Goal: Check status: Check status

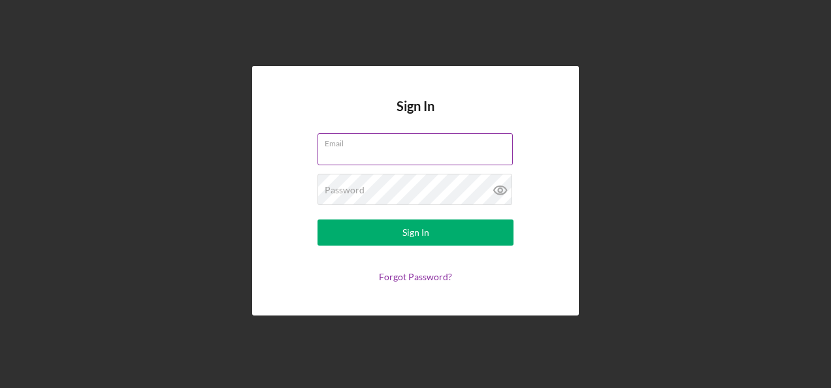
click at [344, 152] on input "Email" at bounding box center [415, 148] width 195 height 31
type input "[PERSON_NAME][EMAIL_ADDRESS][PERSON_NAME][DOMAIN_NAME]"
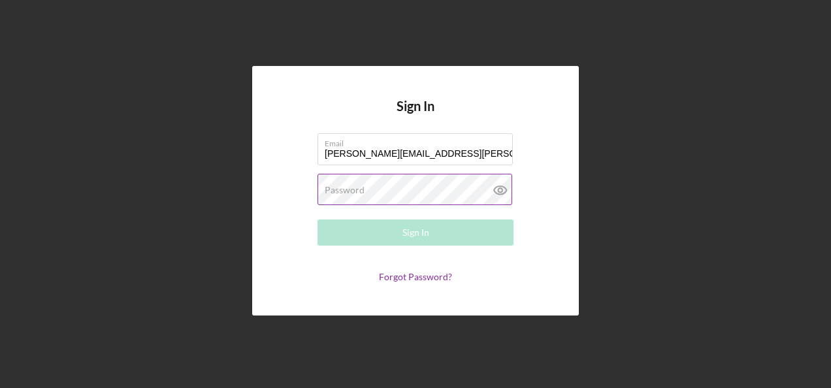
click at [357, 191] on label "Password" at bounding box center [345, 190] width 40 height 10
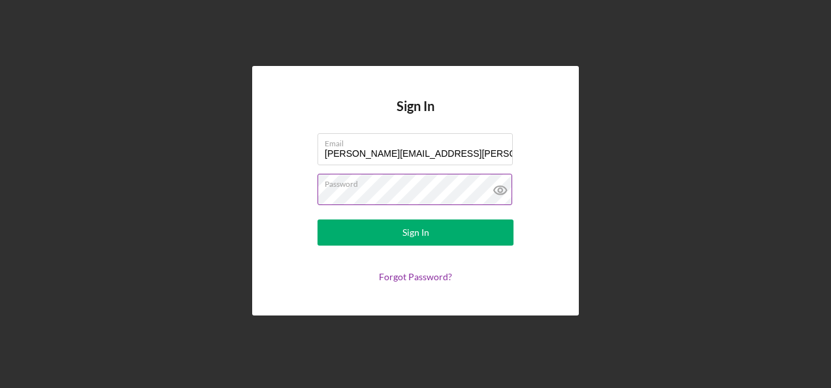
click at [318, 220] on button "Sign In" at bounding box center [416, 233] width 196 height 26
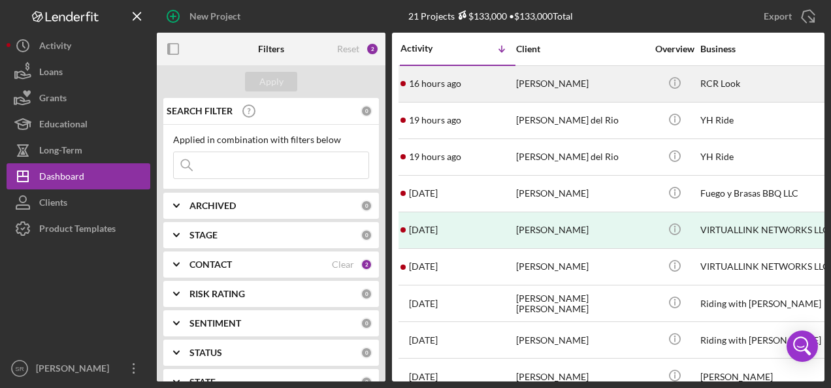
click at [448, 95] on div "16 hours ago [PERSON_NAME]" at bounding box center [458, 84] width 114 height 35
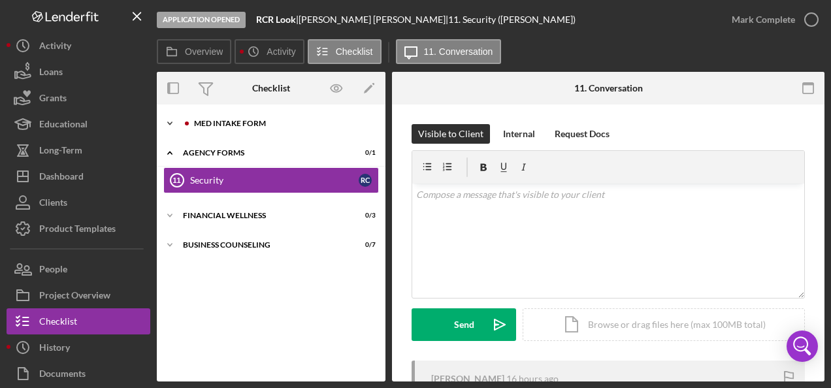
click at [230, 127] on div "Icon/Expander MED Intake Form 0 / 10" at bounding box center [271, 123] width 229 height 26
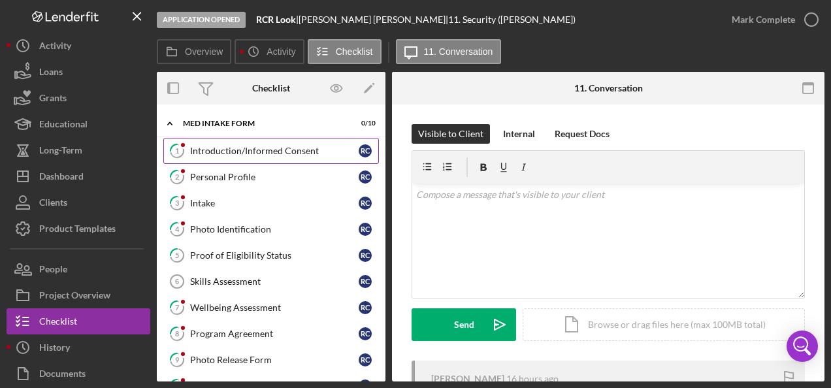
click at [221, 148] on div "Introduction/Informed Consent" at bounding box center [274, 151] width 169 height 10
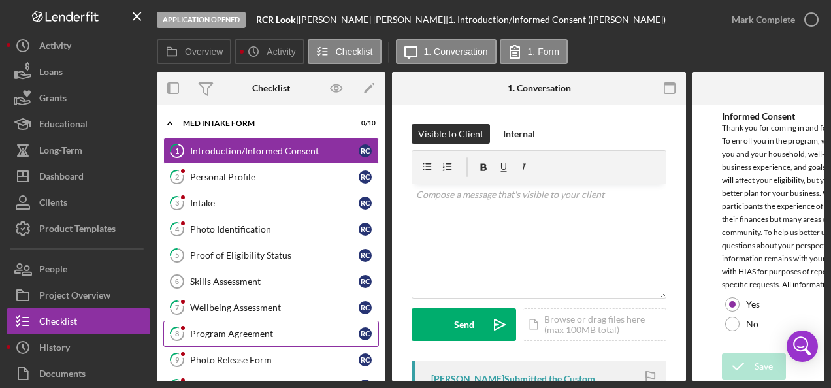
click at [214, 329] on div "Program Agreement" at bounding box center [274, 334] width 169 height 10
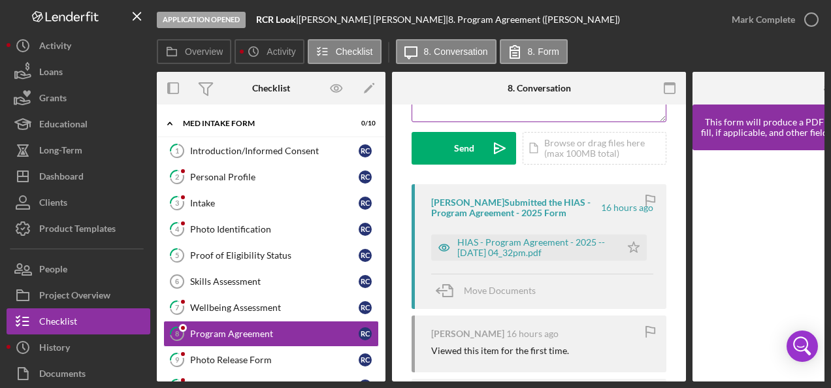
scroll to position [196, 0]
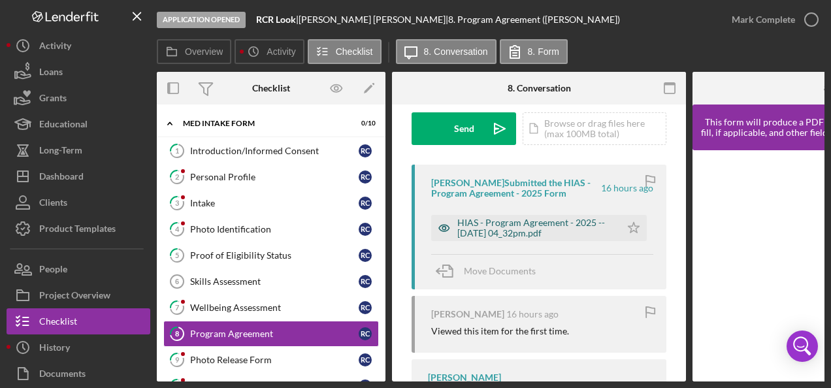
click at [485, 231] on div "HIAS - Program Agreement - 2025 -- [DATE] 04_32pm.pdf" at bounding box center [535, 228] width 157 height 21
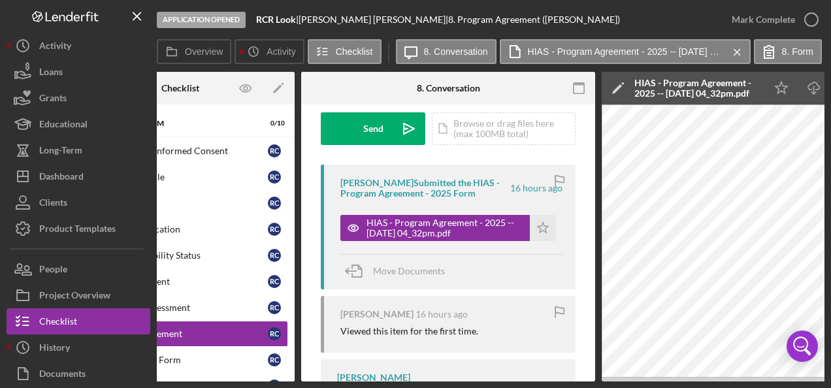
scroll to position [0, 0]
